Goal: Obtain resource: Download file/media

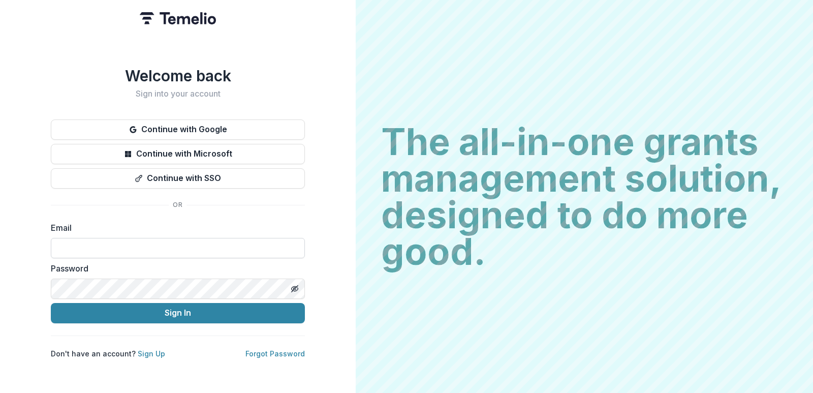
click at [93, 243] on input at bounding box center [178, 248] width 254 height 20
type input "**********"
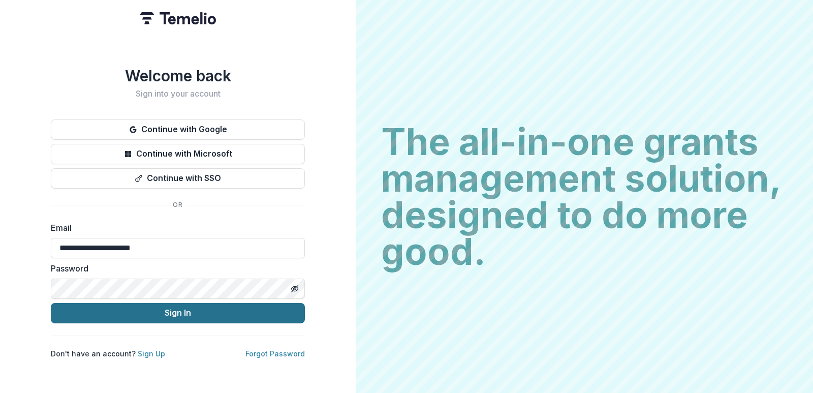
click at [124, 315] on button "Sign In" at bounding box center [178, 313] width 254 height 20
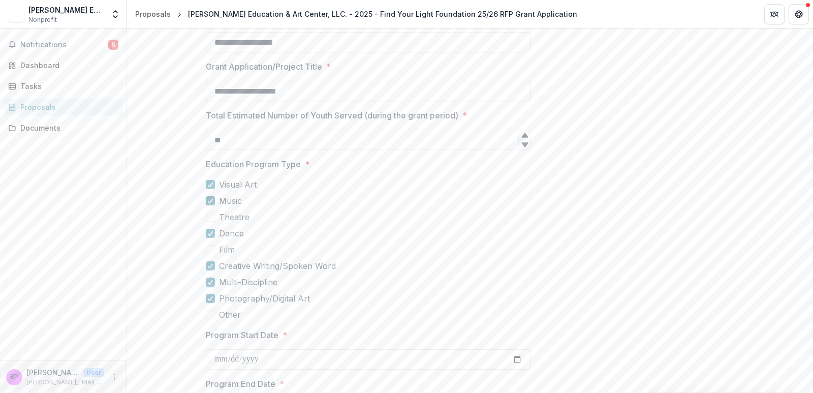
scroll to position [305, 0]
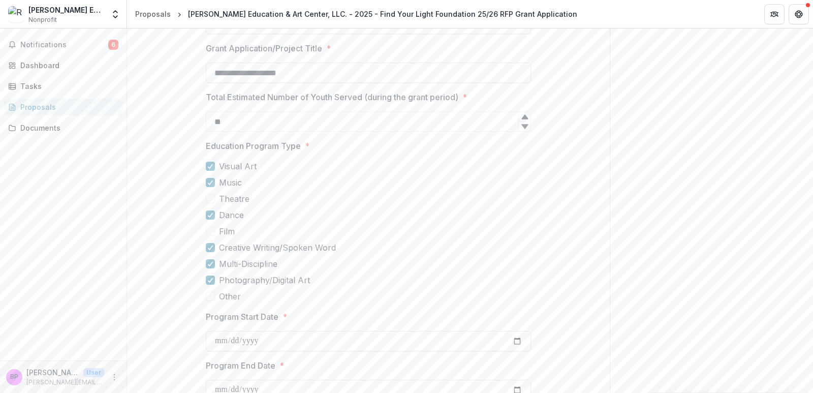
click at [206, 199] on span at bounding box center [210, 198] width 9 height 9
click at [208, 229] on span at bounding box center [210, 231] width 9 height 9
click at [208, 232] on span at bounding box center [210, 231] width 9 height 9
click at [210, 199] on icon at bounding box center [210, 198] width 6 height 5
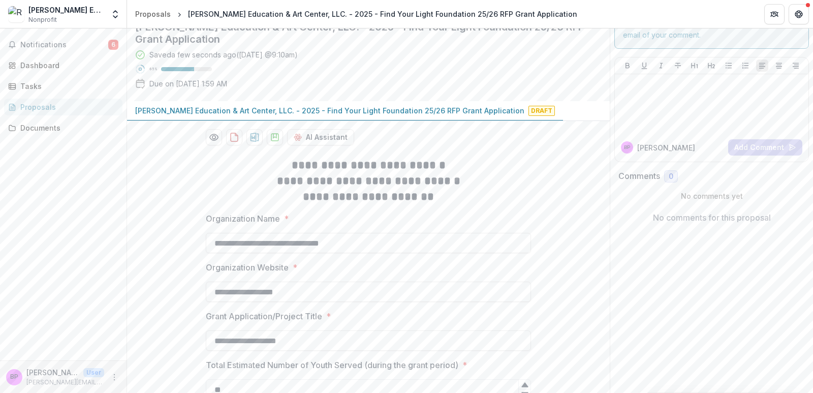
scroll to position [0, 0]
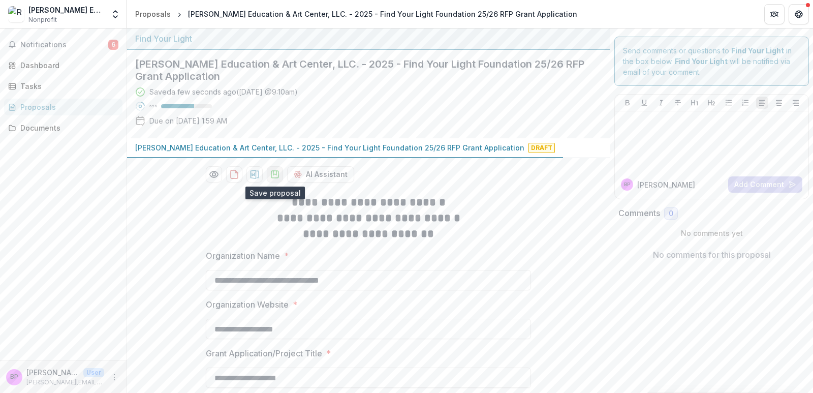
click at [272, 179] on icon "download-proposal" at bounding box center [275, 174] width 10 height 10
